Goal: Transaction & Acquisition: Download file/media

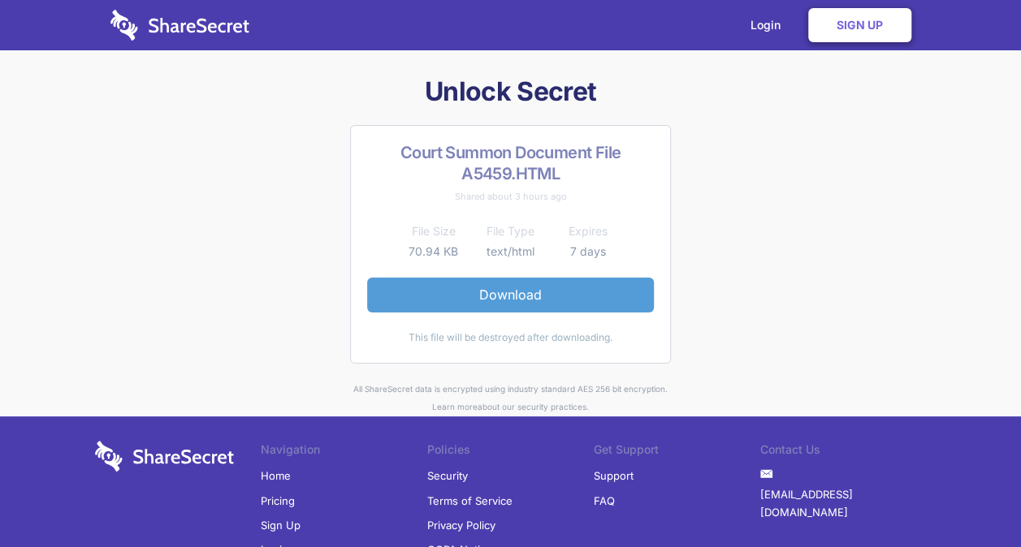
drag, startPoint x: 0, startPoint y: 0, endPoint x: 518, endPoint y: 301, distance: 599.1
click at [518, 301] on link "Download" at bounding box center [510, 295] width 287 height 34
drag, startPoint x: 0, startPoint y: 0, endPoint x: 558, endPoint y: 279, distance: 623.7
click at [558, 279] on link "Download" at bounding box center [510, 295] width 287 height 34
